Goal: Information Seeking & Learning: Learn about a topic

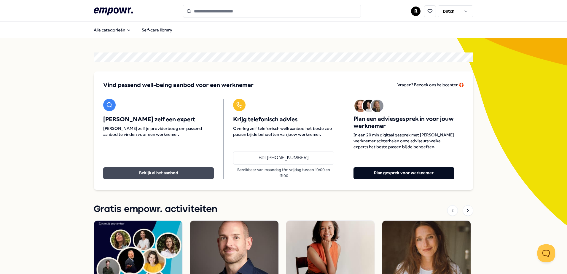
click at [155, 170] on button "Bekijk al het aanbod" at bounding box center [158, 173] width 111 height 12
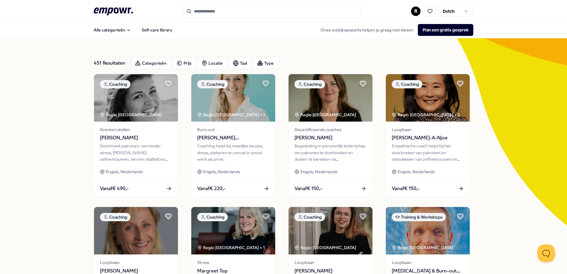
click at [227, 14] on input "Search for products, categories or subcategories" at bounding box center [272, 11] width 178 height 13
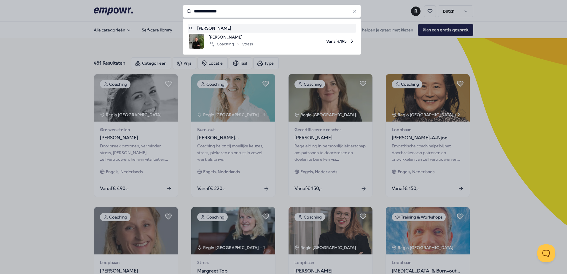
type input "**********"
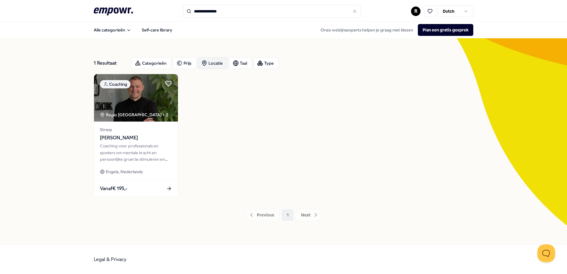
click at [213, 65] on div "Locatie" at bounding box center [212, 63] width 30 height 12
click at [218, 89] on span "Op locatie" at bounding box center [222, 92] width 20 height 7
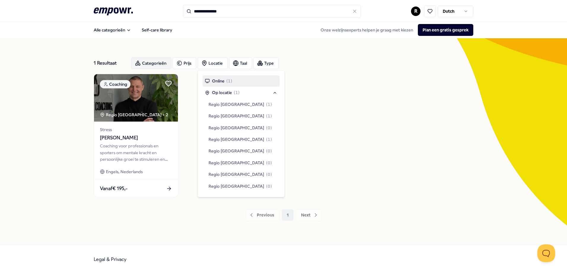
click at [147, 59] on div "Categorieën" at bounding box center [151, 63] width 40 height 12
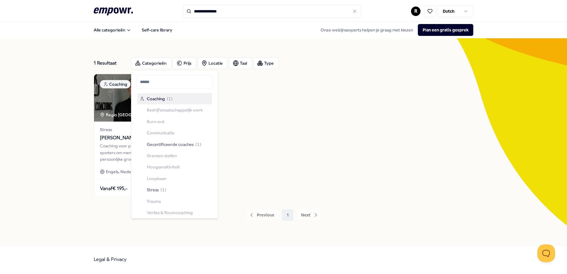
click at [228, 9] on input "**********" at bounding box center [272, 11] width 178 height 13
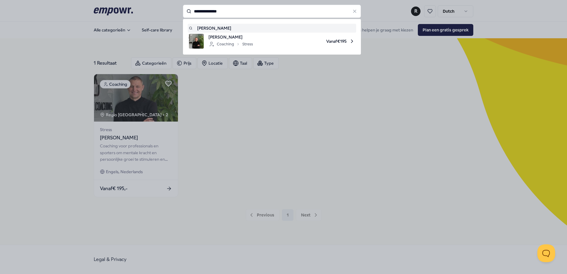
drag, startPoint x: 210, startPoint y: 11, endPoint x: 188, endPoint y: 9, distance: 21.1
click at [188, 9] on div "**********" at bounding box center [272, 11] width 178 height 13
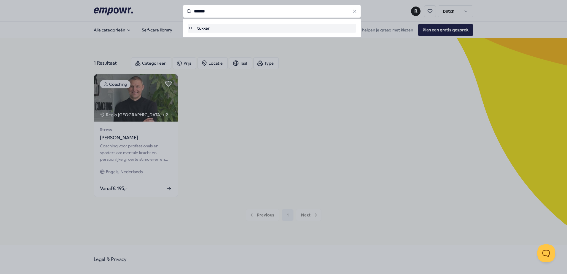
click at [213, 27] on div "tukker" at bounding box center [272, 28] width 166 height 7
type input "******"
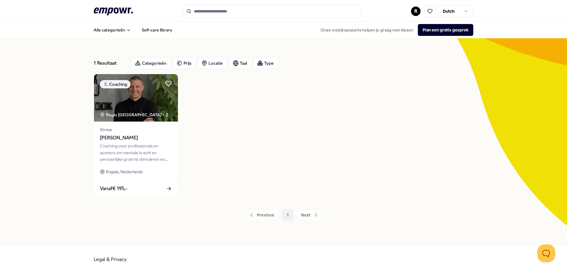
type input "******"
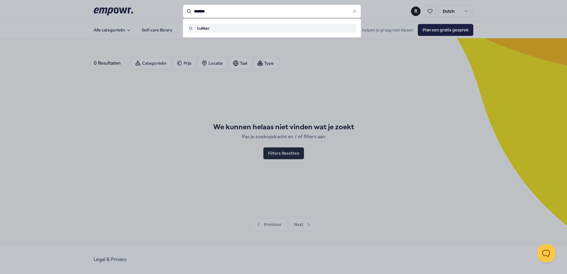
drag, startPoint x: 210, startPoint y: 13, endPoint x: 177, endPoint y: 9, distance: 33.2
click at [183, 9] on div "****** tukker" at bounding box center [272, 11] width 178 height 13
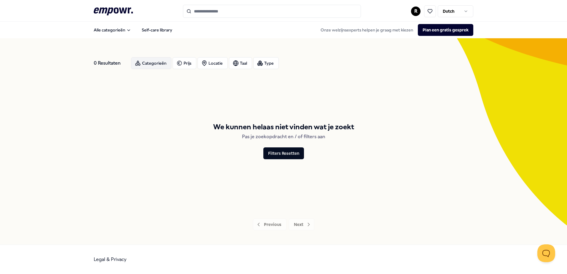
click at [135, 65] on icon "button" at bounding box center [138, 63] width 6 height 6
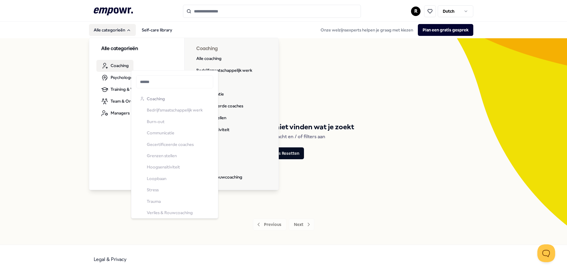
click at [115, 68] on span "Coaching" at bounding box center [120, 65] width 18 height 7
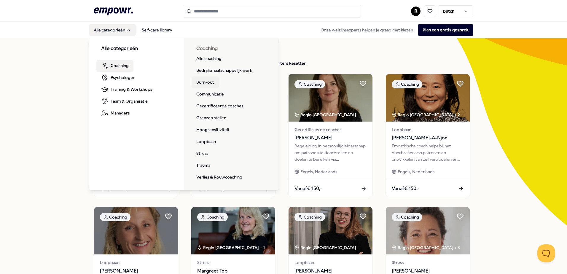
click at [206, 82] on link "Burn-out" at bounding box center [204, 82] width 27 height 12
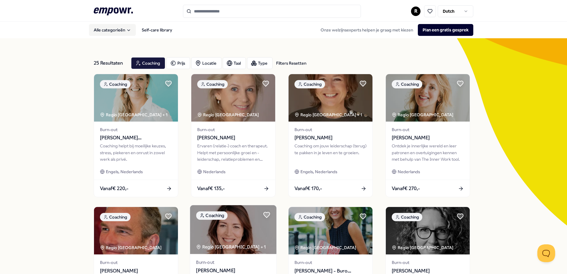
scroll to position [59, 0]
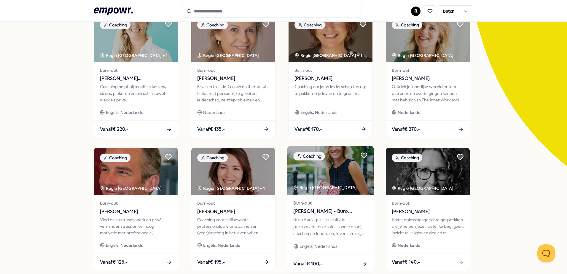
click at [312, 230] on div "Buro Aanjager: specialist in persoonlijke en professionele groei, coaching in l…" at bounding box center [330, 226] width 74 height 20
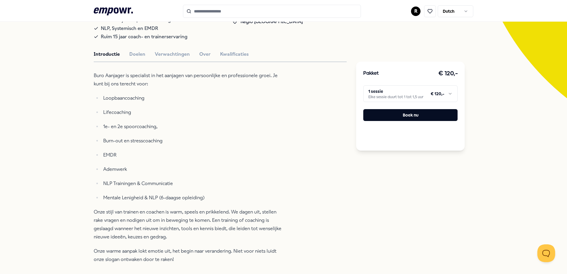
scroll to position [38, 0]
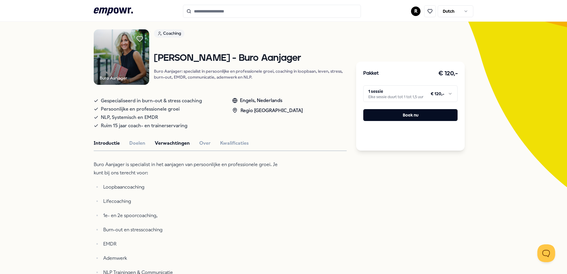
click at [155, 143] on button "Verwachtingen" at bounding box center [172, 143] width 35 height 8
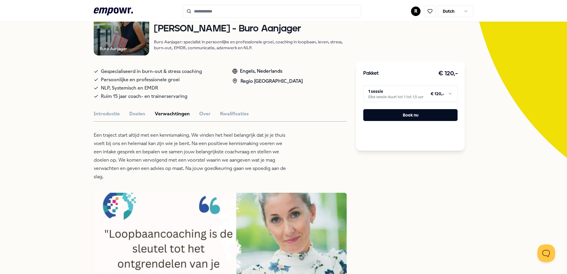
scroll to position [0, 0]
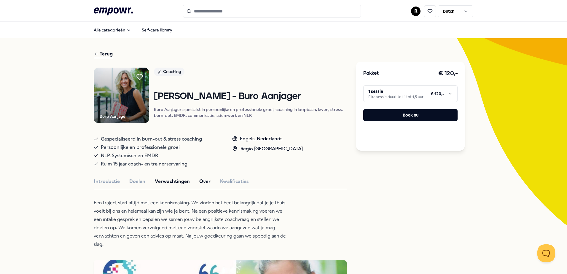
click at [199, 180] on button "Over" at bounding box center [204, 182] width 11 height 8
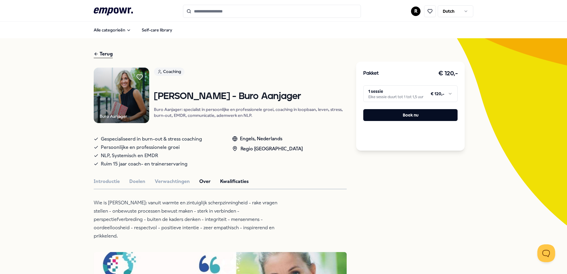
click at [220, 178] on button "Kwalificaties" at bounding box center [234, 182] width 29 height 8
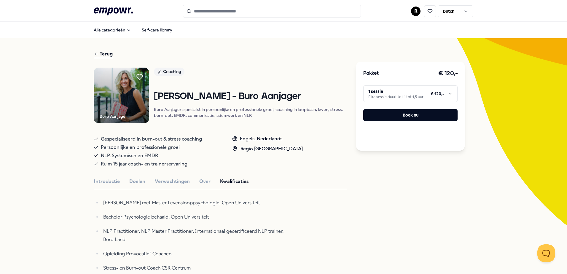
click at [112, 51] on div "Terug" at bounding box center [220, 54] width 253 height 8
click at [101, 53] on div "Terug" at bounding box center [103, 54] width 19 height 8
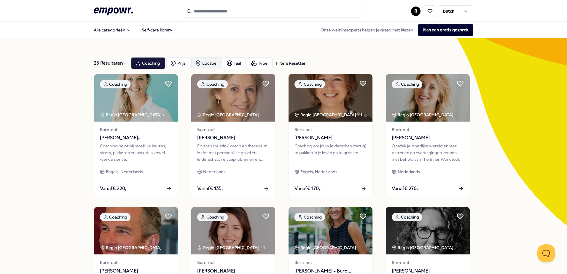
click at [211, 61] on div "Locatie" at bounding box center [206, 63] width 30 height 12
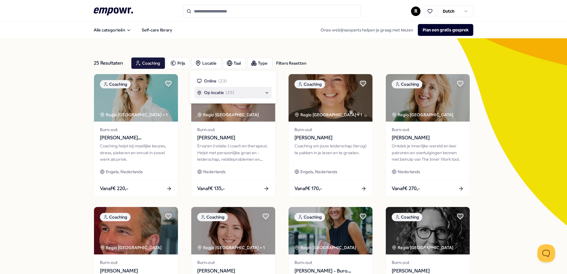
click at [211, 89] on span "Op locatie" at bounding box center [214, 92] width 20 height 7
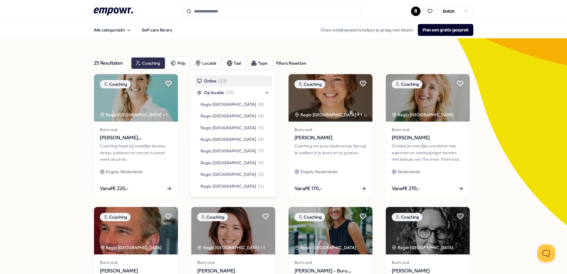
click at [144, 63] on div "Coaching" at bounding box center [148, 63] width 34 height 12
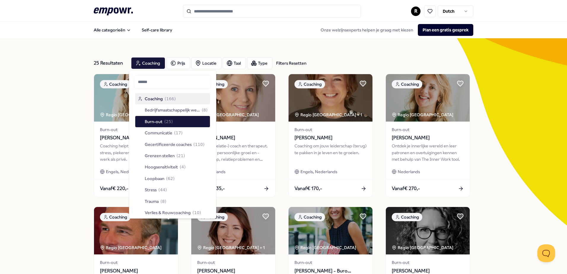
click at [154, 98] on span "Coaching" at bounding box center [154, 98] width 18 height 7
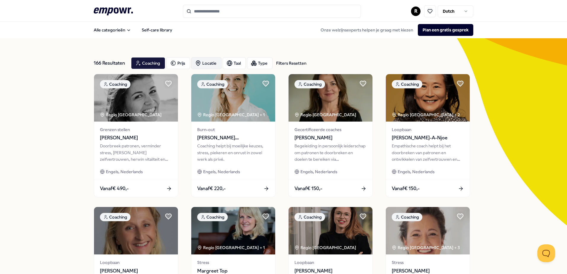
click at [210, 60] on div "Locatie" at bounding box center [206, 63] width 30 height 12
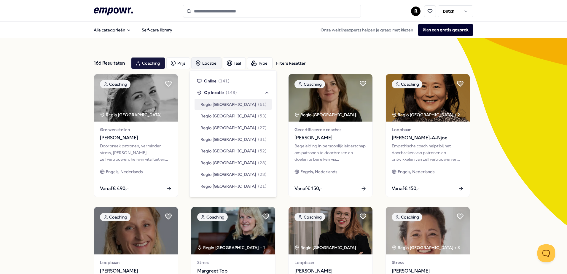
click at [208, 64] on div "Locatie" at bounding box center [206, 63] width 30 height 12
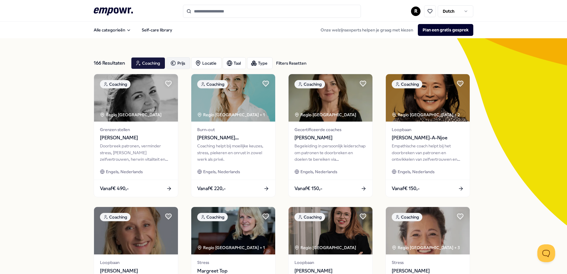
click at [177, 64] on div "Prijs" at bounding box center [178, 63] width 24 height 12
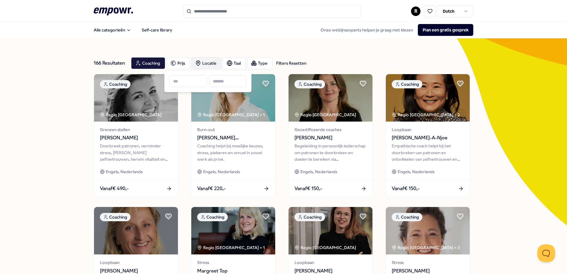
click at [207, 63] on div "Locatie" at bounding box center [206, 63] width 30 height 12
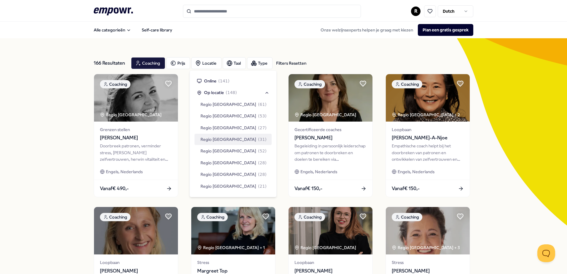
click at [217, 141] on span "Regio [GEOGRAPHIC_DATA]" at bounding box center [228, 139] width 56 height 7
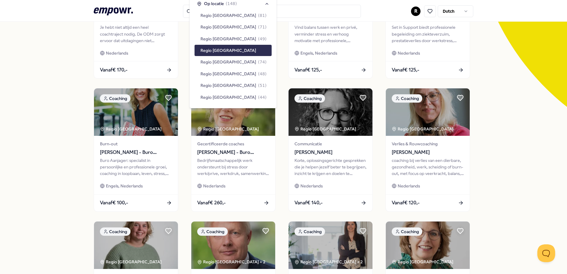
scroll to position [89, 0]
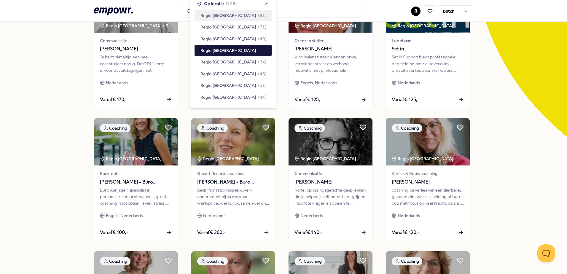
click at [221, 15] on span "Regio [GEOGRAPHIC_DATA]" at bounding box center [228, 15] width 56 height 7
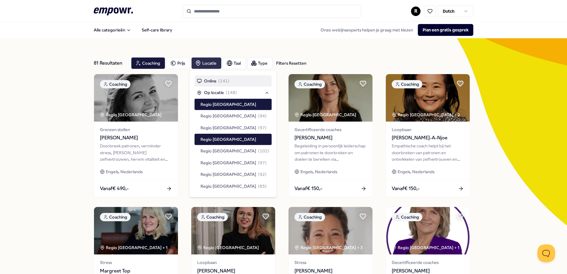
click at [212, 64] on div "Locatie" at bounding box center [206, 63] width 30 height 12
